Goal: Information Seeking & Learning: Learn about a topic

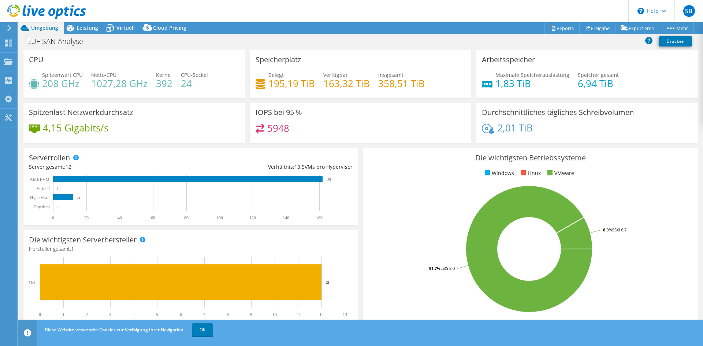
select select "USD"
click at [84, 26] on span "Leistung" at bounding box center [88, 27] width 22 height 7
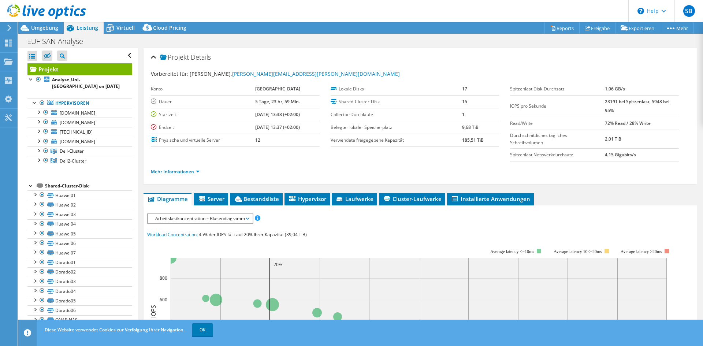
click at [209, 198] on span "Server" at bounding box center [211, 198] width 27 height 7
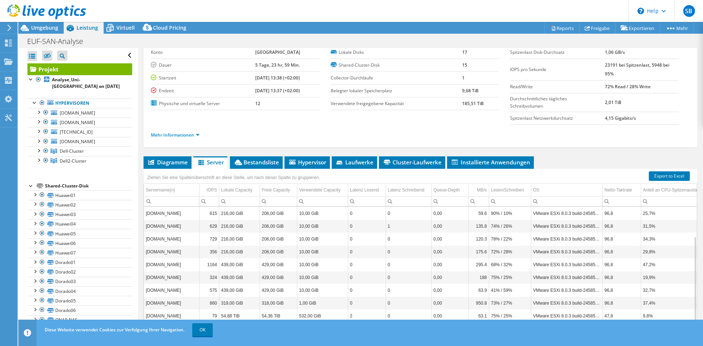
scroll to position [57, 0]
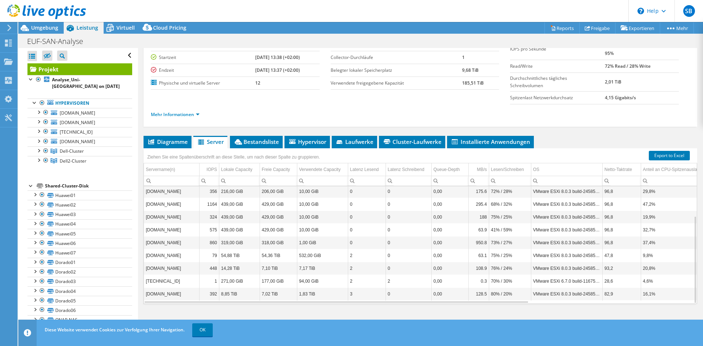
click at [261, 141] on span "Bestandsliste" at bounding box center [256, 141] width 45 height 7
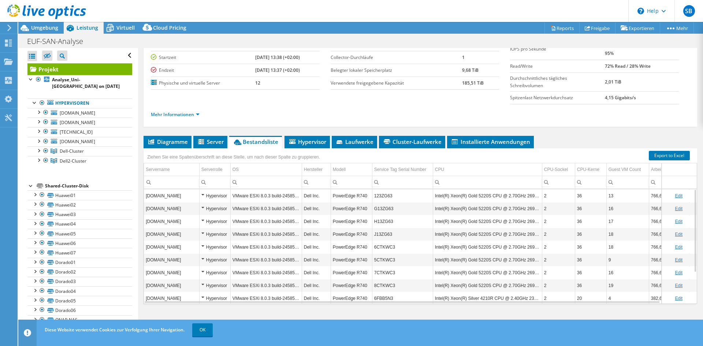
click at [492, 140] on span "Installierte Anwendungen" at bounding box center [490, 141] width 79 height 7
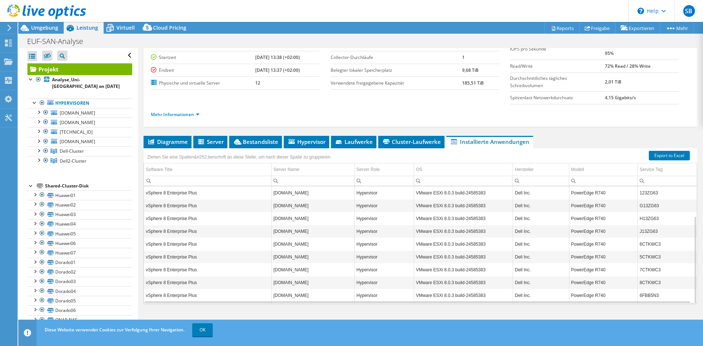
scroll to position [40, 0]
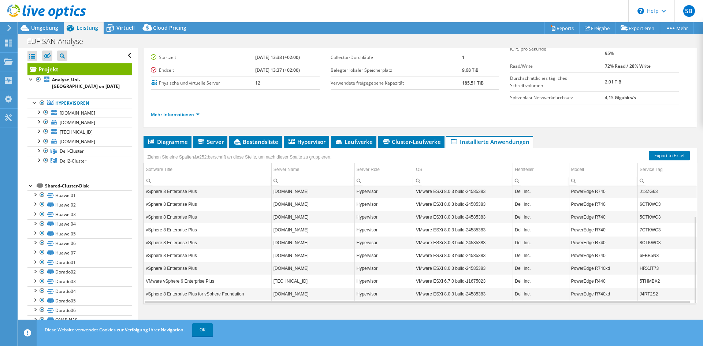
click at [264, 142] on span "Bestandsliste" at bounding box center [255, 141] width 45 height 7
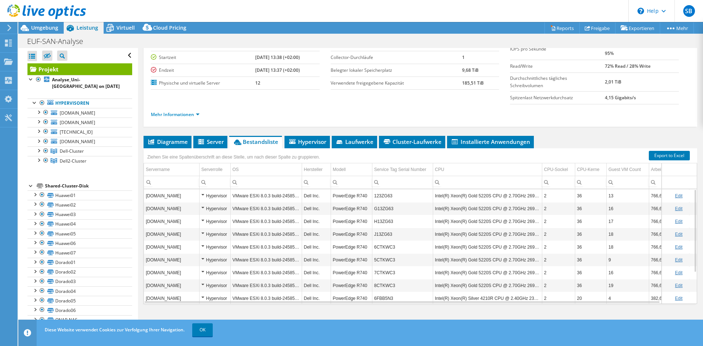
scroll to position [43, 0]
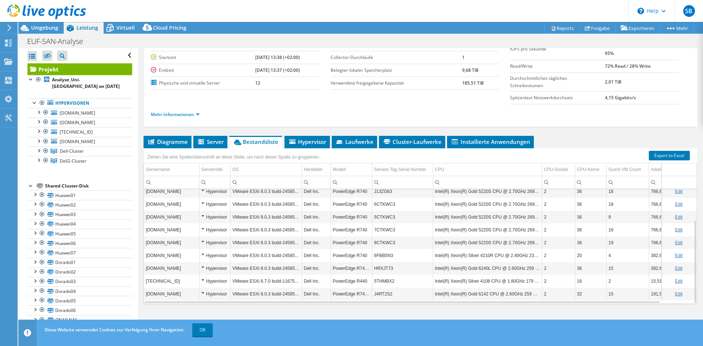
click at [312, 145] on span "Hypervisor" at bounding box center [307, 141] width 38 height 7
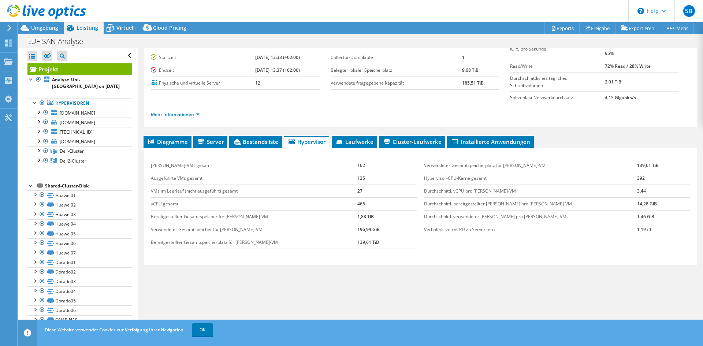
click at [204, 143] on icon at bounding box center [201, 141] width 6 height 5
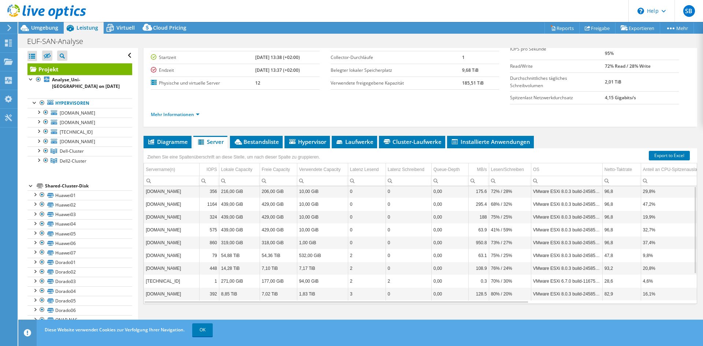
scroll to position [0, 0]
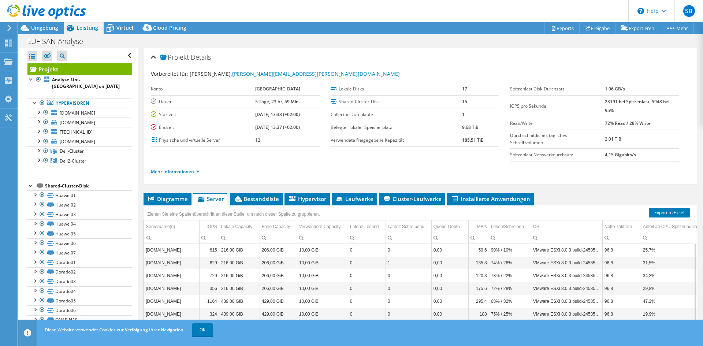
click at [166, 202] on span "Diagramme" at bounding box center [167, 198] width 41 height 7
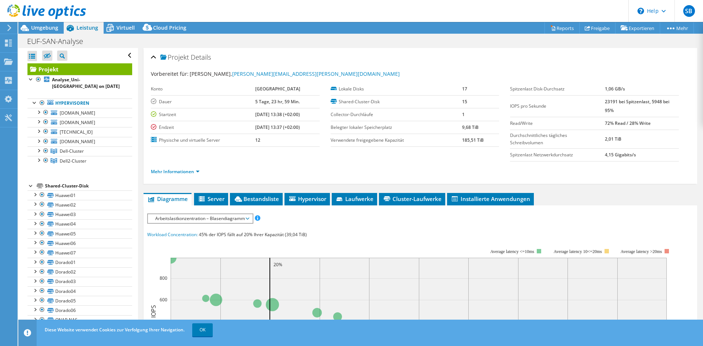
scroll to position [11, 0]
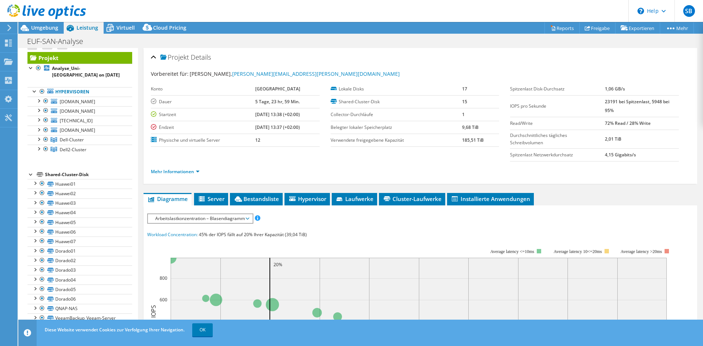
click at [45, 29] on span "Umgebung" at bounding box center [44, 27] width 27 height 7
